Goal: Task Accomplishment & Management: Use online tool/utility

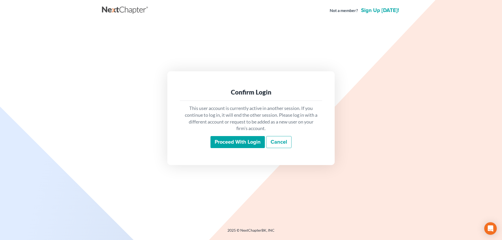
click at [239, 141] on input "Proceed with login" at bounding box center [238, 142] width 54 height 12
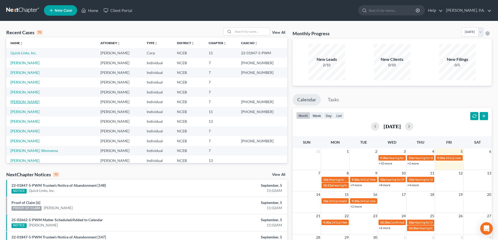
scroll to position [36, 0]
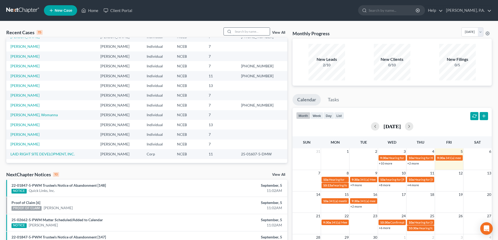
click at [238, 32] on input "search" at bounding box center [251, 32] width 37 height 8
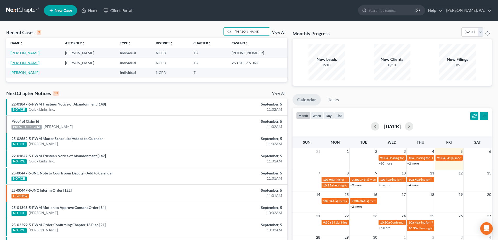
type input "[PERSON_NAME]"
click at [15, 63] on link "[PERSON_NAME]" at bounding box center [24, 63] width 29 height 4
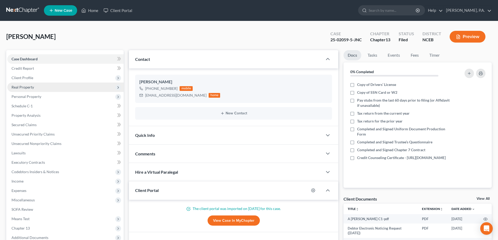
click at [43, 90] on span "Real Property" at bounding box center [65, 87] width 116 height 9
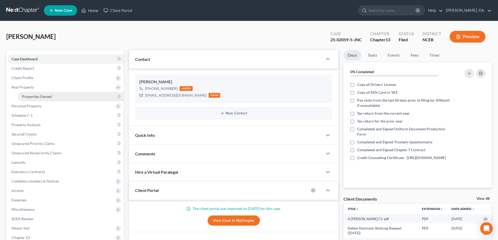
click at [47, 98] on span "Properties Owned" at bounding box center [37, 96] width 30 height 4
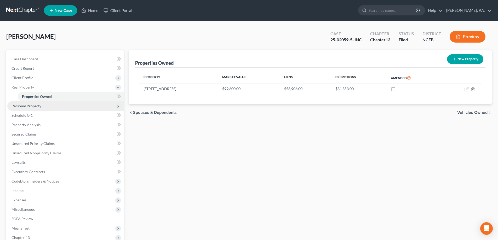
click at [42, 105] on span "Personal Property" at bounding box center [65, 105] width 116 height 9
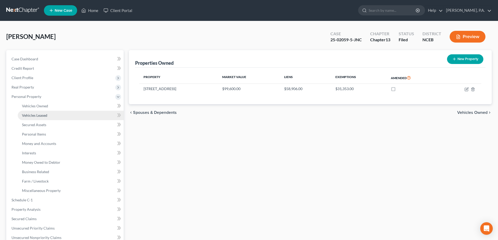
click at [45, 113] on link "Vehicles Leased" at bounding box center [71, 115] width 106 height 9
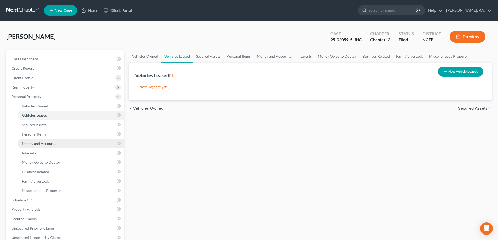
scroll to position [52, 0]
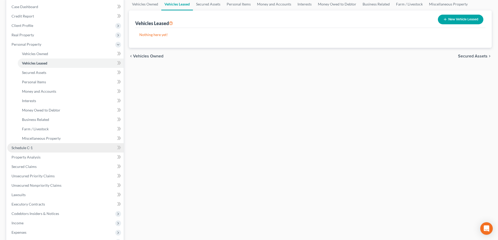
click at [61, 149] on link "Schedule C-1" at bounding box center [65, 147] width 116 height 9
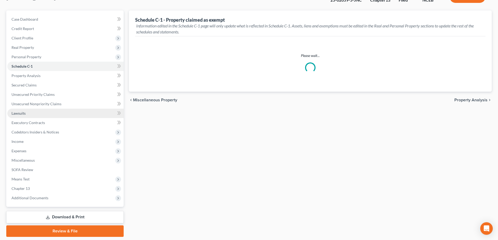
scroll to position [52, 0]
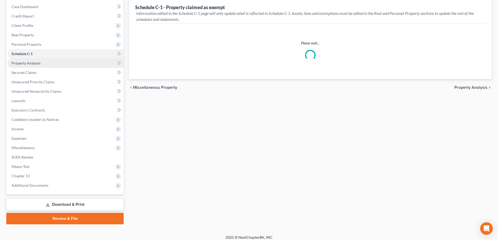
click at [52, 61] on link "Property Analysis" at bounding box center [65, 63] width 116 height 9
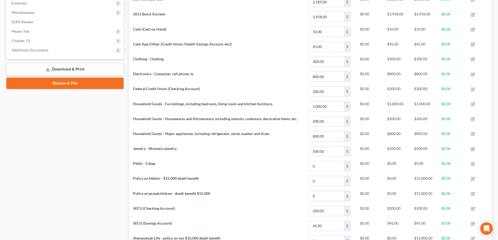
scroll to position [90, 0]
